Goal: Navigation & Orientation: Understand site structure

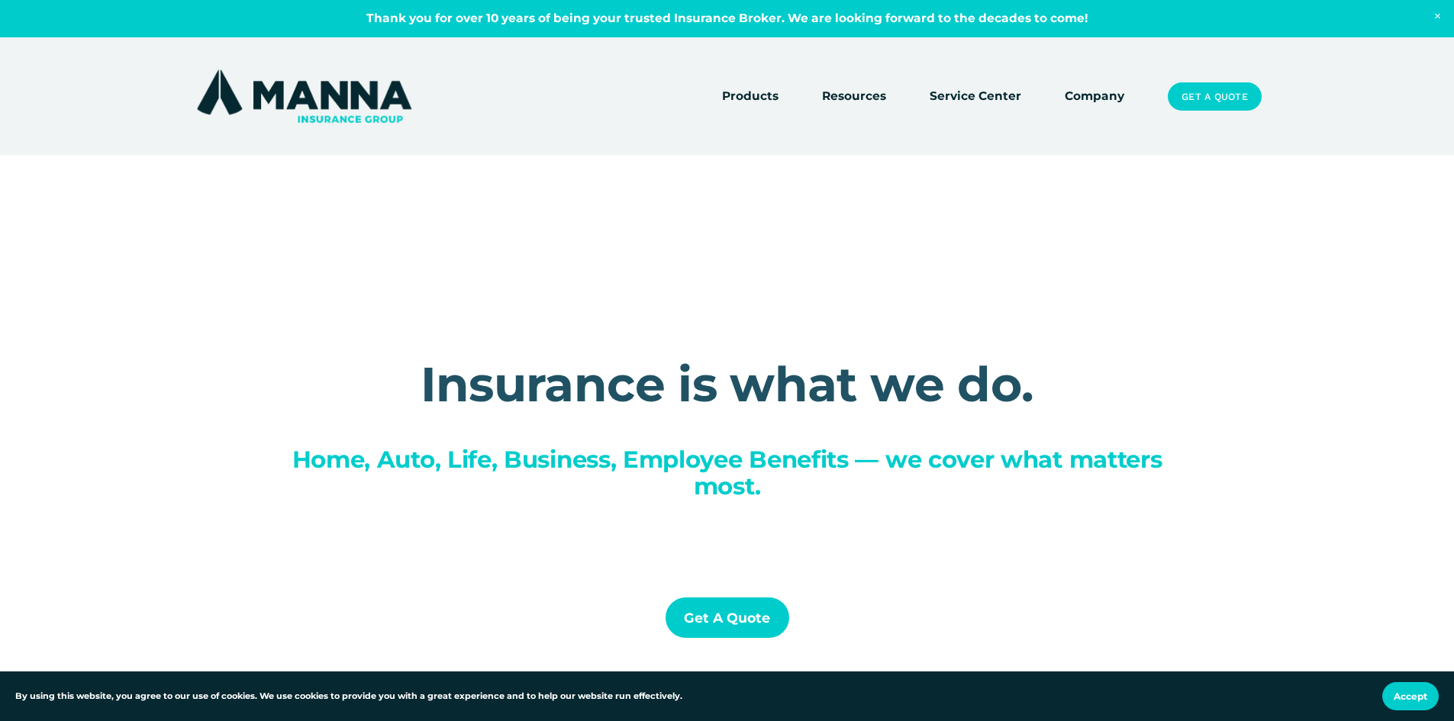
click at [197, 251] on div "Insurance is what we do. Home, Auto, Life, Business, Employee Benefits — we cov…" at bounding box center [727, 516] width 1454 height 720
click at [370, 390] on h1 "Insurance is what we do." at bounding box center [726, 384] width 889 height 50
click at [1176, 394] on div "Insurance is what we do. Home, Auto, Life, Business, Employee Benefits — we cov…" at bounding box center [727, 516] width 1454 height 430
click at [1045, 693] on section "By using this website, you agree to our use of cookies. We use cookies to provi…" at bounding box center [727, 696] width 1454 height 50
click at [1396, 699] on span "Accept" at bounding box center [1410, 696] width 34 height 11
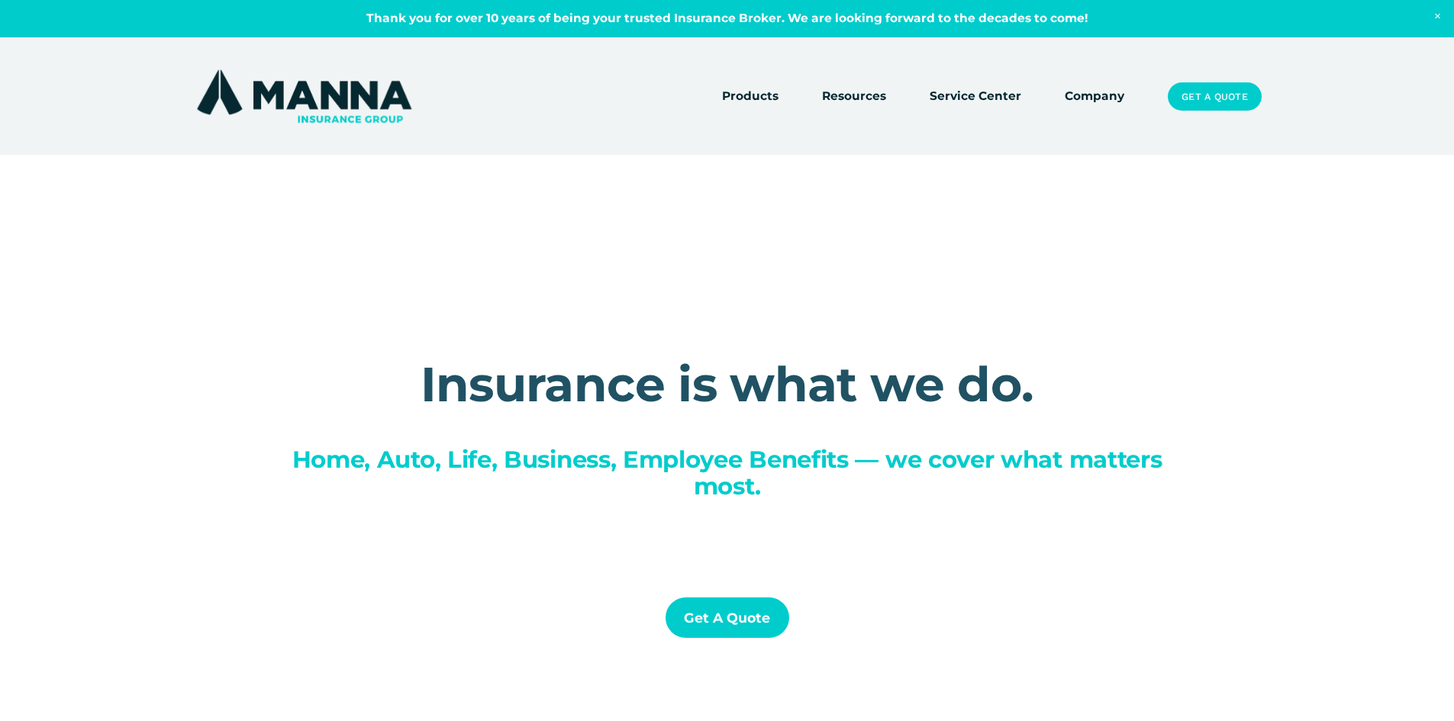
click at [1090, 94] on link "Company" at bounding box center [1094, 96] width 60 height 21
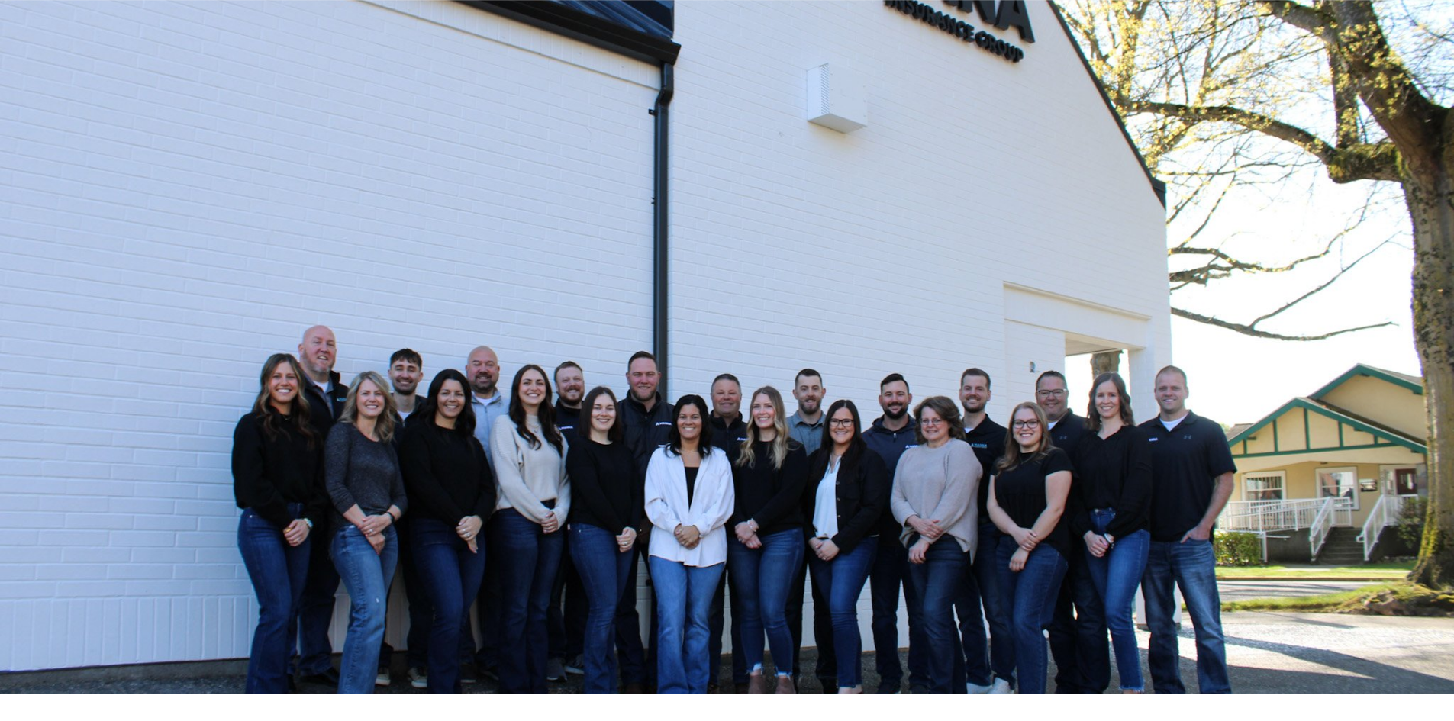
scroll to position [839, 0]
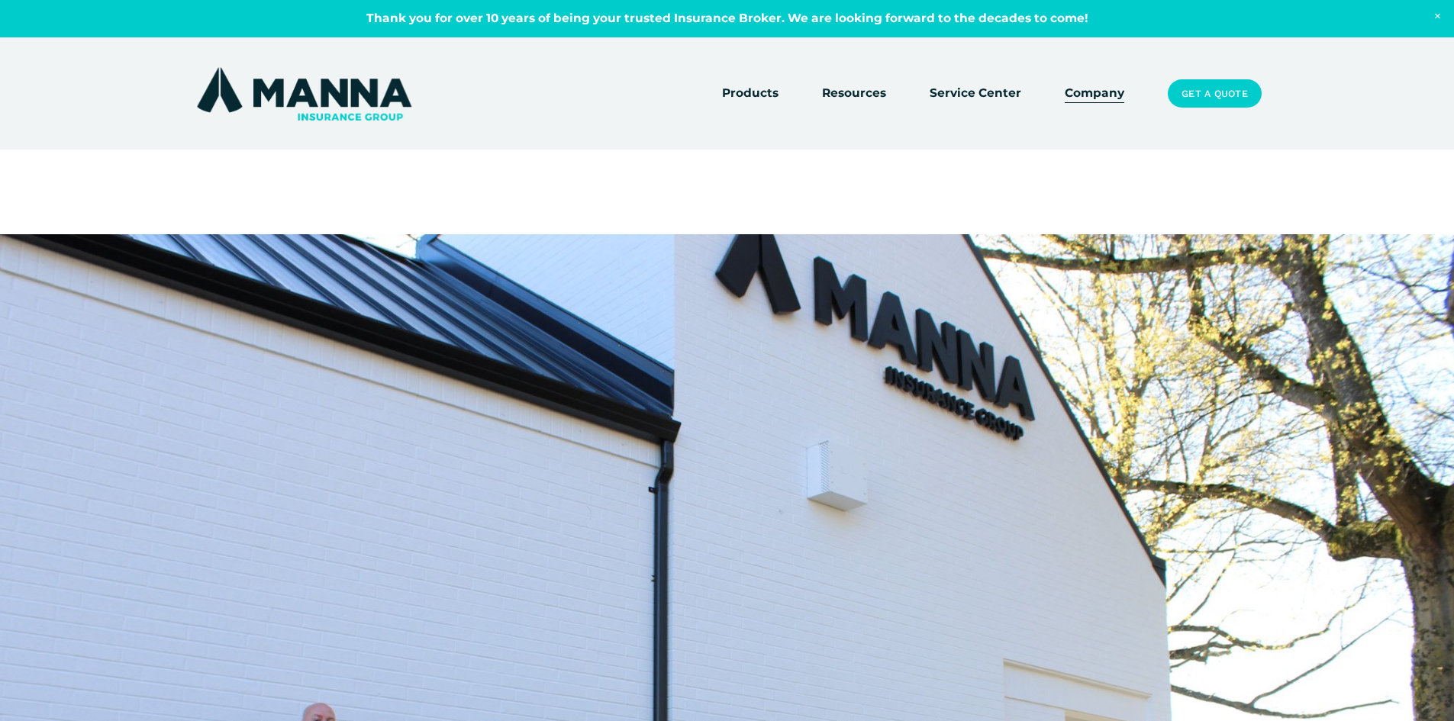
scroll to position [0, 0]
